Goal: Task Accomplishment & Management: Use online tool/utility

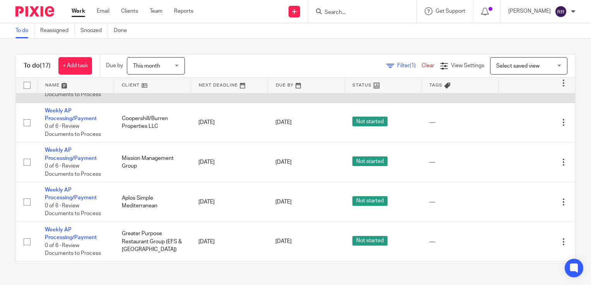
scroll to position [387, 0]
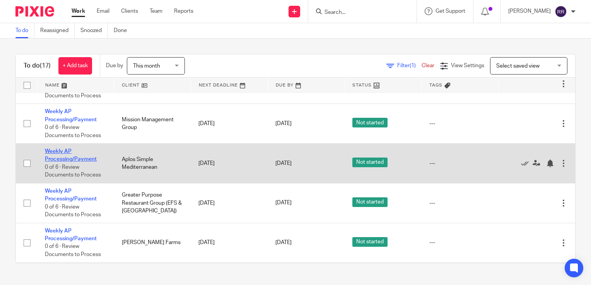
click at [68, 162] on link "Weekly AP Processing/Payment" at bounding box center [71, 155] width 52 height 13
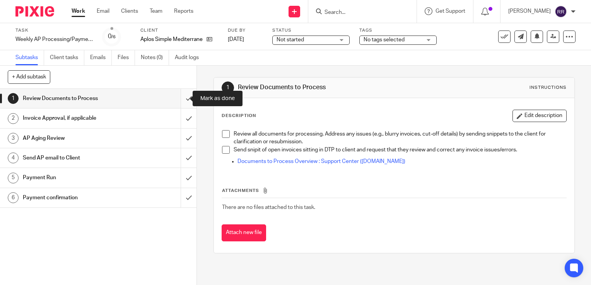
click at [183, 100] on input "submit" at bounding box center [98, 98] width 196 height 19
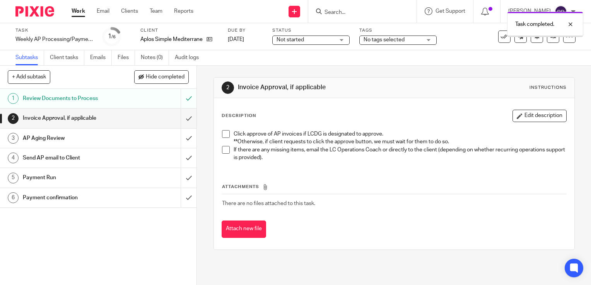
click at [180, 119] on input "submit" at bounding box center [98, 118] width 196 height 19
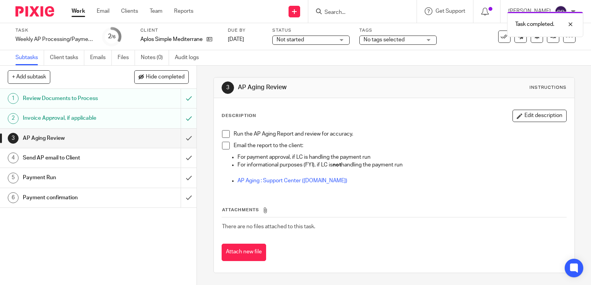
click at [82, 11] on link "Work" at bounding box center [79, 11] width 14 height 8
